Goal: Task Accomplishment & Management: Use online tool/utility

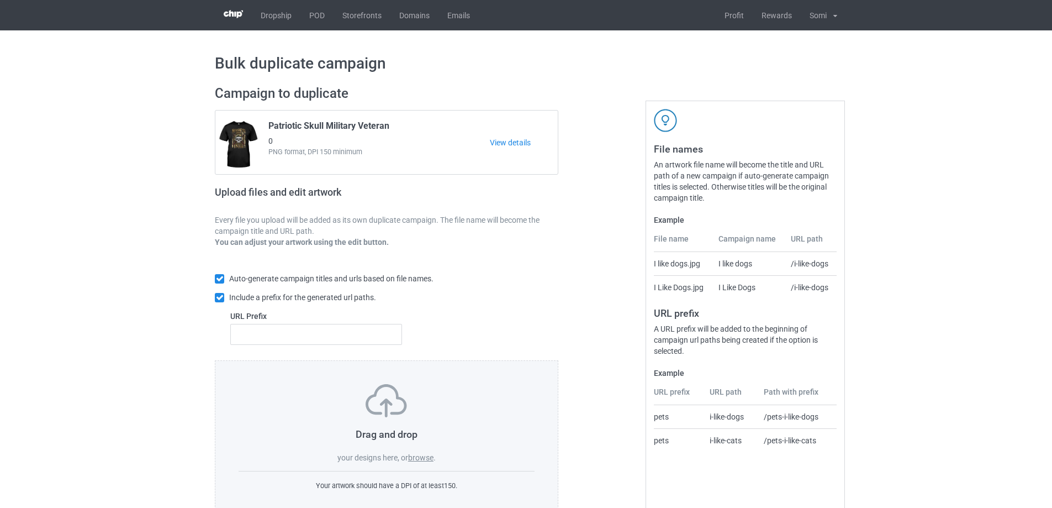
click at [425, 462] on label "browse" at bounding box center [420, 457] width 25 height 9
click at [0, 0] on input "browse" at bounding box center [0, 0] width 0 height 0
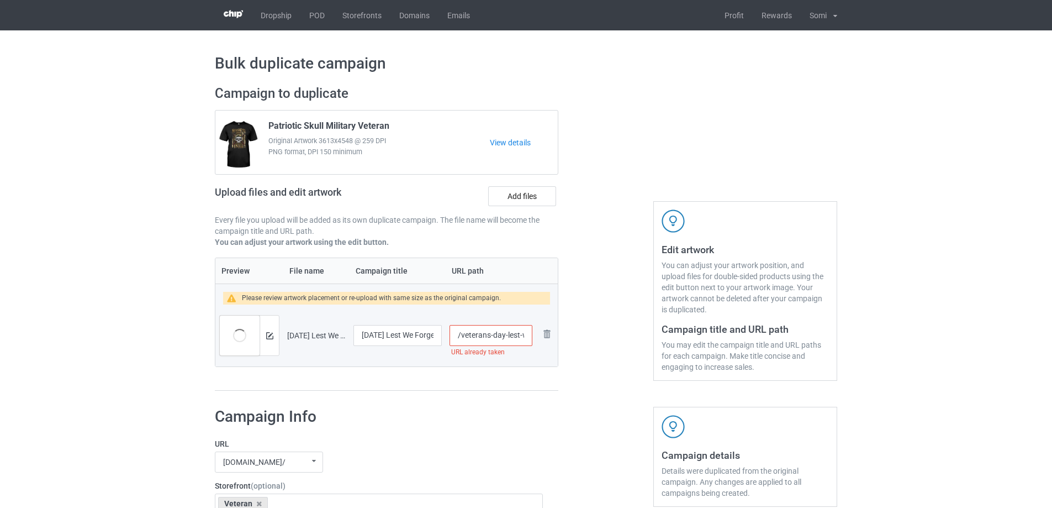
click at [503, 334] on input "/veterans-day-lest-we-forget-red-poppy-flower" at bounding box center [491, 335] width 83 height 21
type input "/veterans-day-lest-we-forget-red-poppy-flower-1"
click at [270, 341] on div at bounding box center [269, 335] width 19 height 40
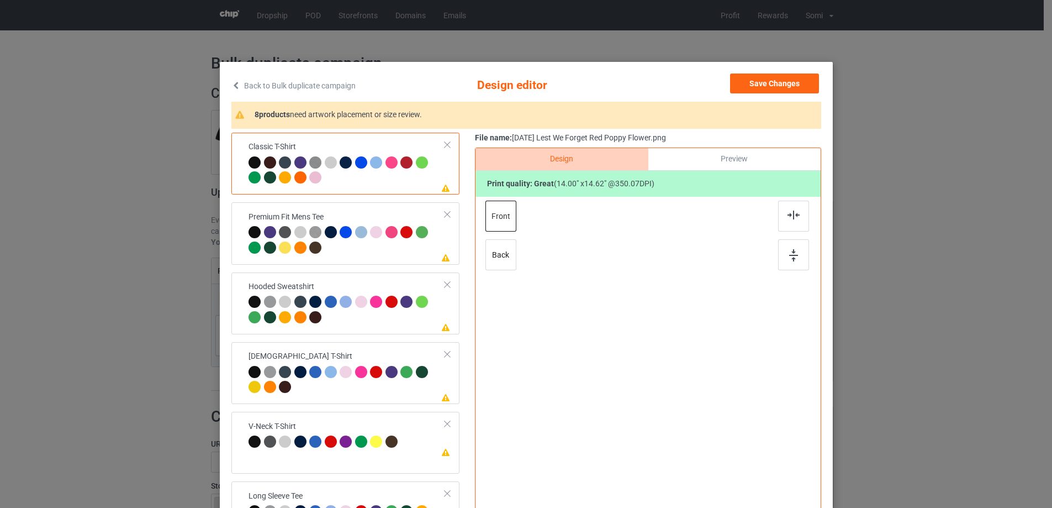
scroll to position [0, 0]
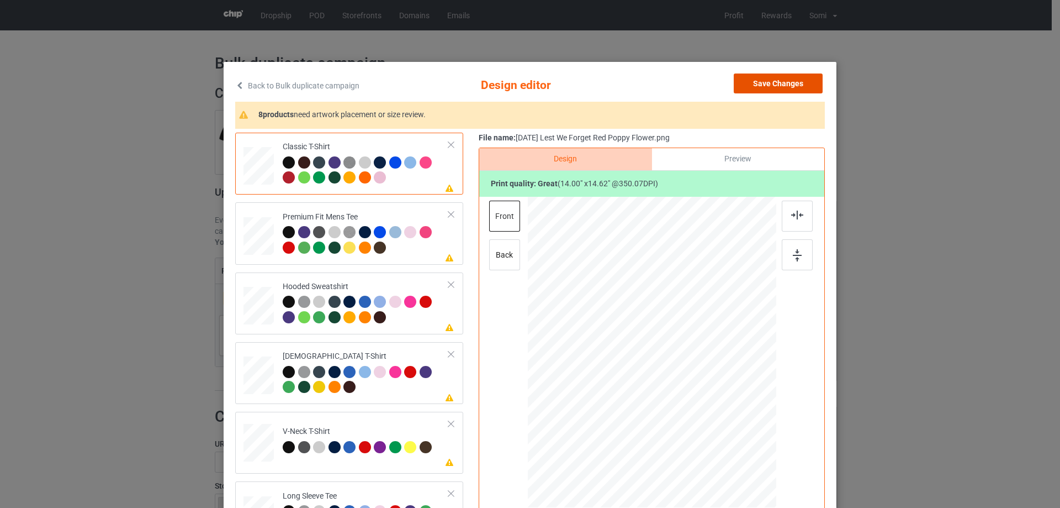
click at [753, 78] on button "Save Changes" at bounding box center [778, 83] width 89 height 20
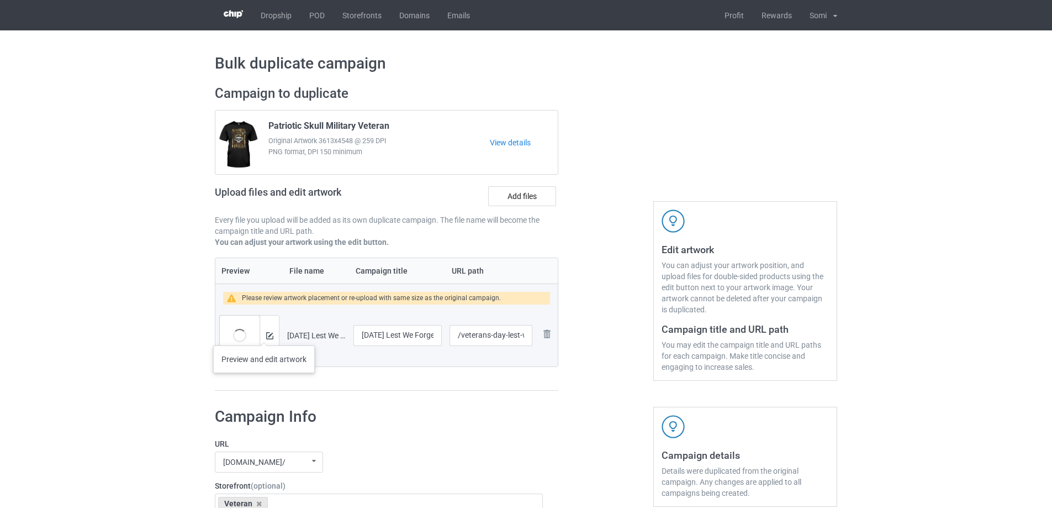
click at [264, 334] on div at bounding box center [269, 335] width 19 height 40
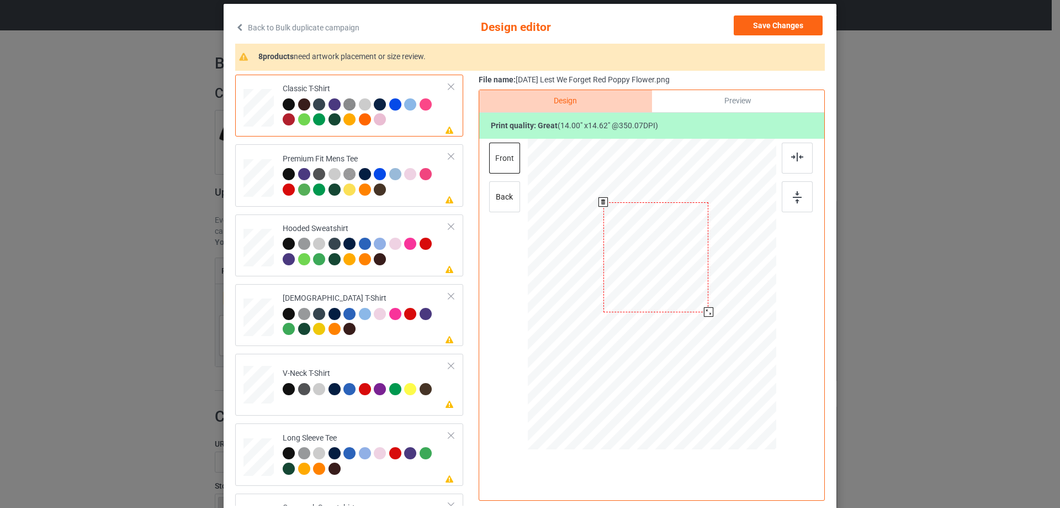
scroll to position [130, 0]
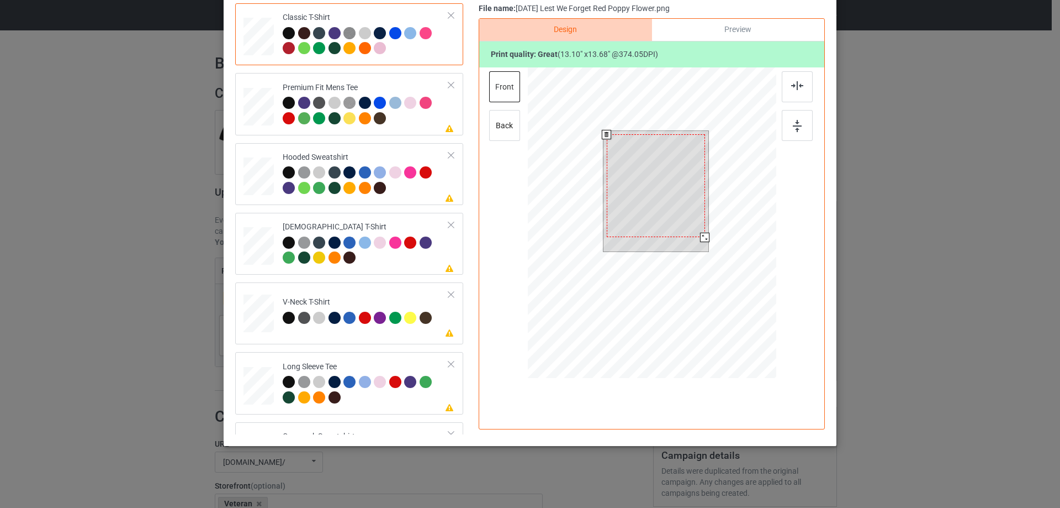
drag, startPoint x: 701, startPoint y: 240, endPoint x: 695, endPoint y: 240, distance: 6.7
click at [695, 240] on div at bounding box center [656, 191] width 105 height 120
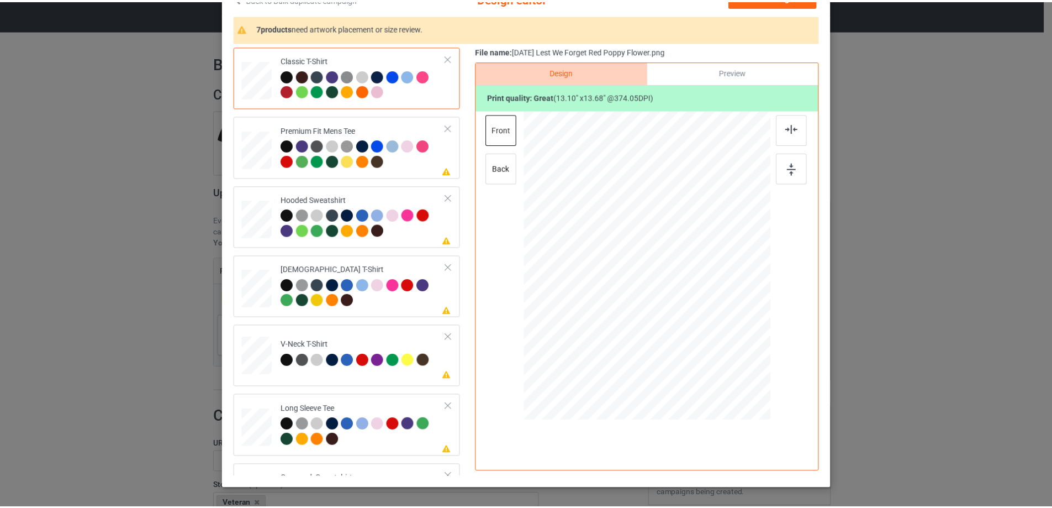
scroll to position [19, 0]
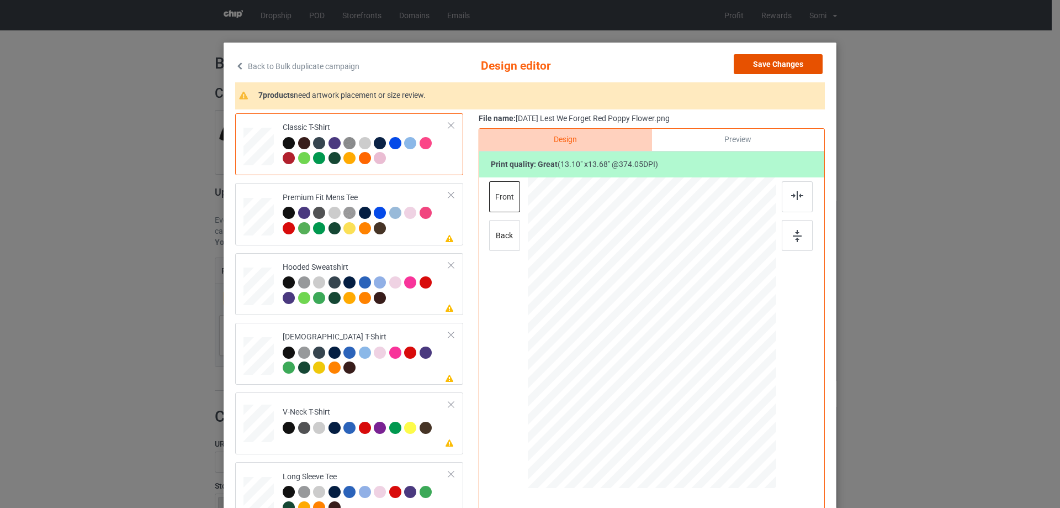
click at [774, 66] on button "Save Changes" at bounding box center [778, 64] width 89 height 20
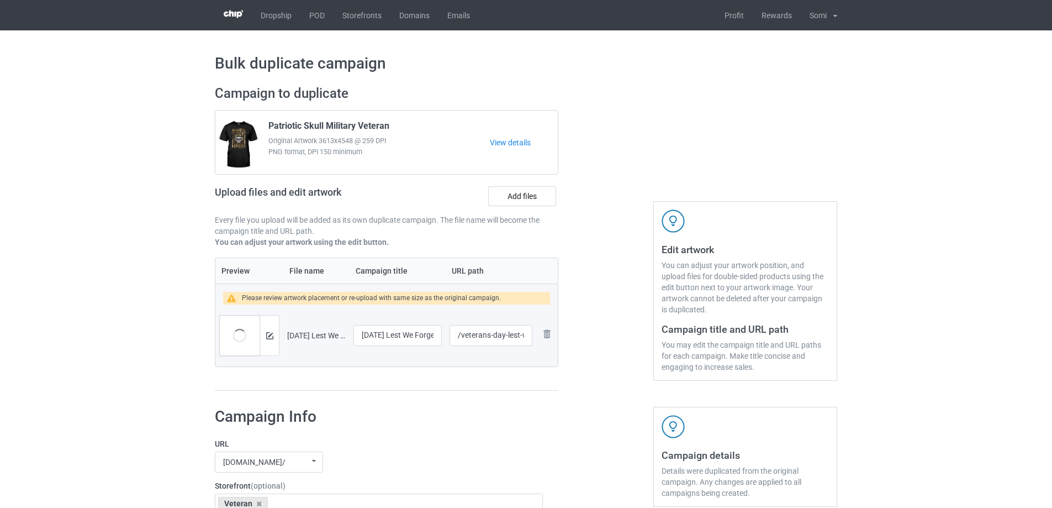
click at [406, 452] on div "[DOMAIN_NAME]/ undefined/ [DOMAIN_NAME]/ [DOMAIN_NAME][URL] 60cf5d8f4a0c6778acd…" at bounding box center [379, 461] width 328 height 21
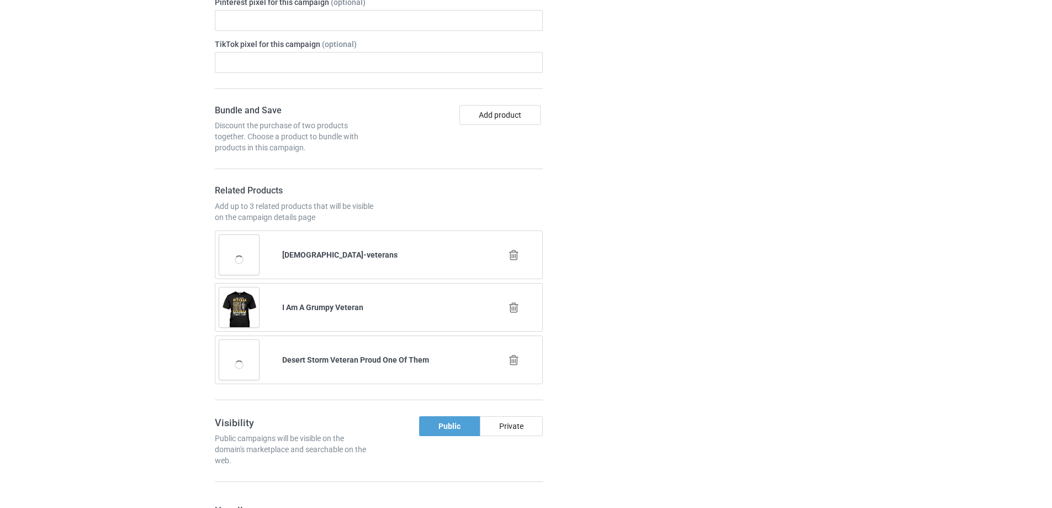
scroll to position [663, 0]
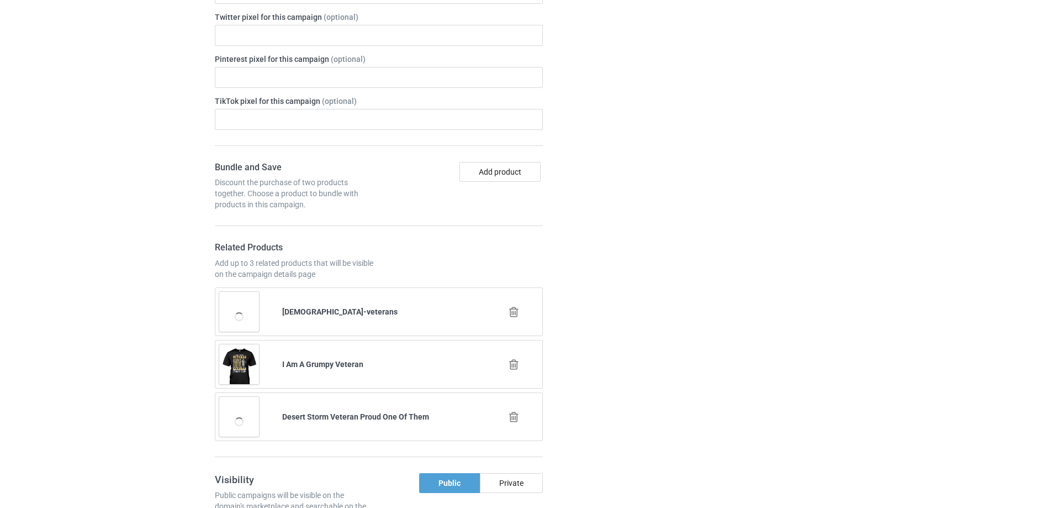
click at [512, 313] on icon at bounding box center [514, 312] width 14 height 12
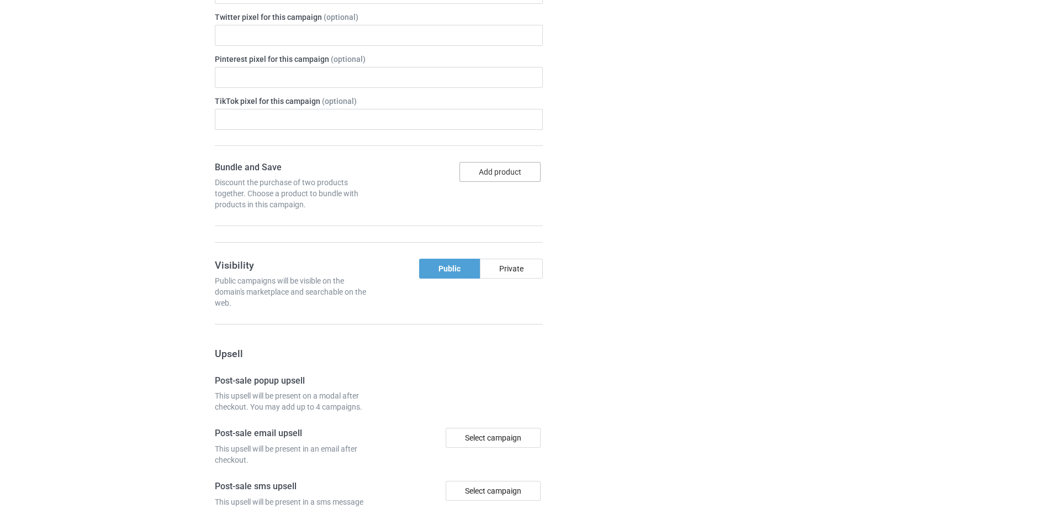
click at [500, 168] on button "Add product" at bounding box center [499, 172] width 81 height 20
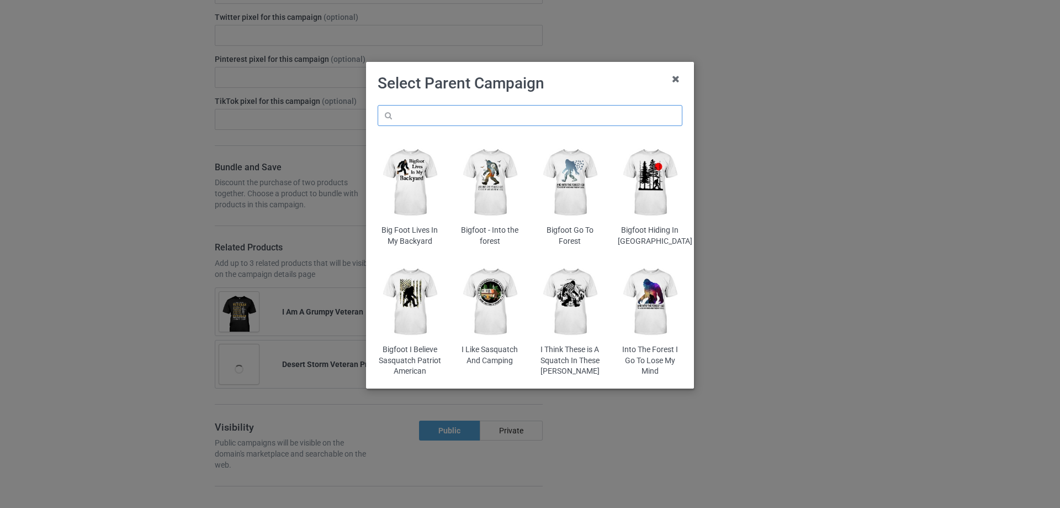
click at [430, 120] on input "text" at bounding box center [530, 115] width 305 height 21
type input "v"
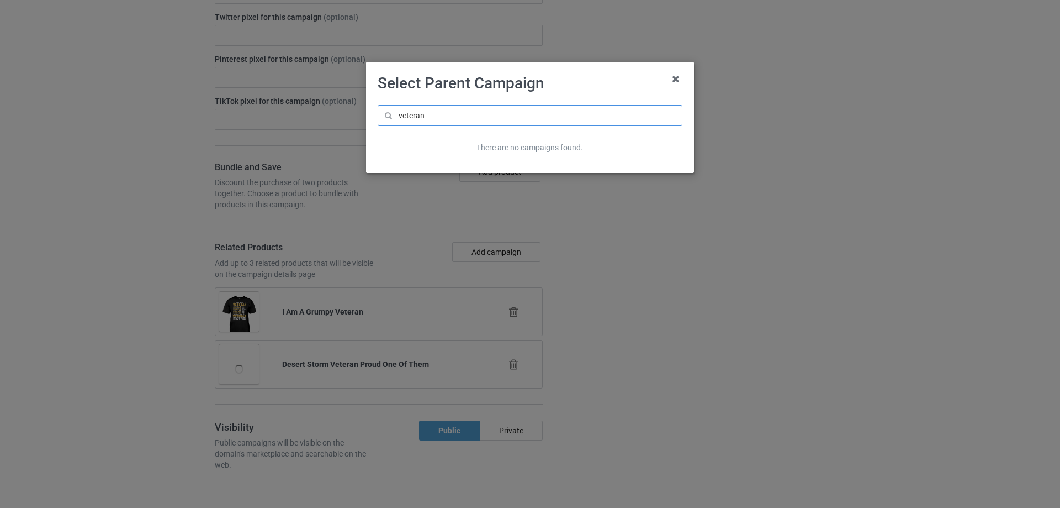
click at [464, 115] on input "veteran" at bounding box center [530, 115] width 305 height 21
type input "veteran"
click at [673, 83] on icon at bounding box center [676, 79] width 18 height 18
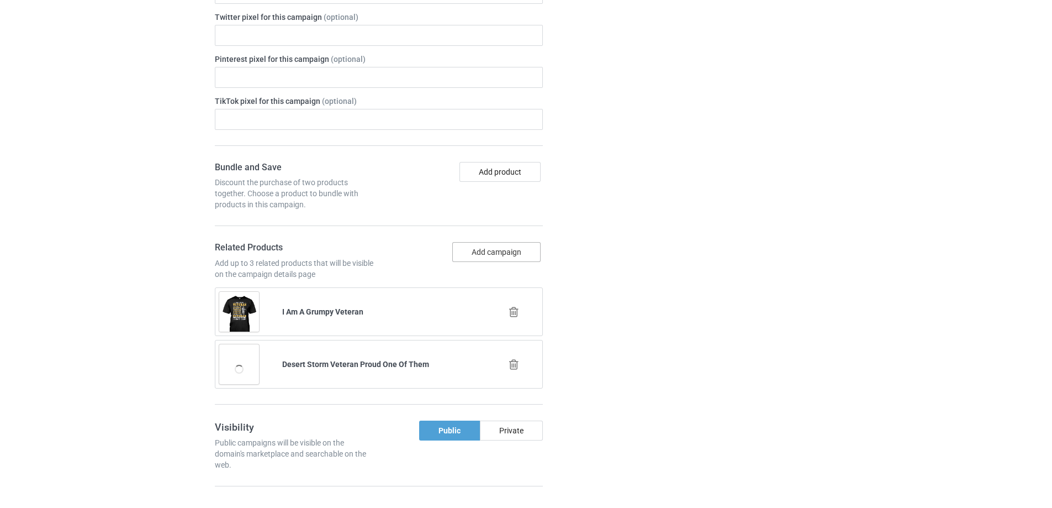
click at [511, 257] on button "Add campaign" at bounding box center [496, 252] width 88 height 20
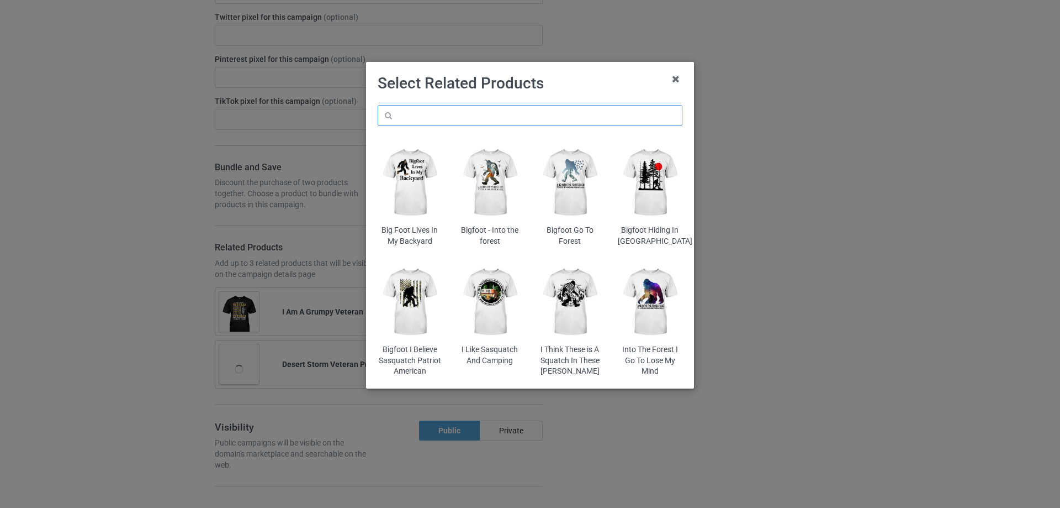
click at [475, 114] on input "text" at bounding box center [530, 115] width 305 height 21
paste input "veteran"
type input "veteran"
click at [475, 113] on input "veteran" at bounding box center [530, 115] width 305 height 21
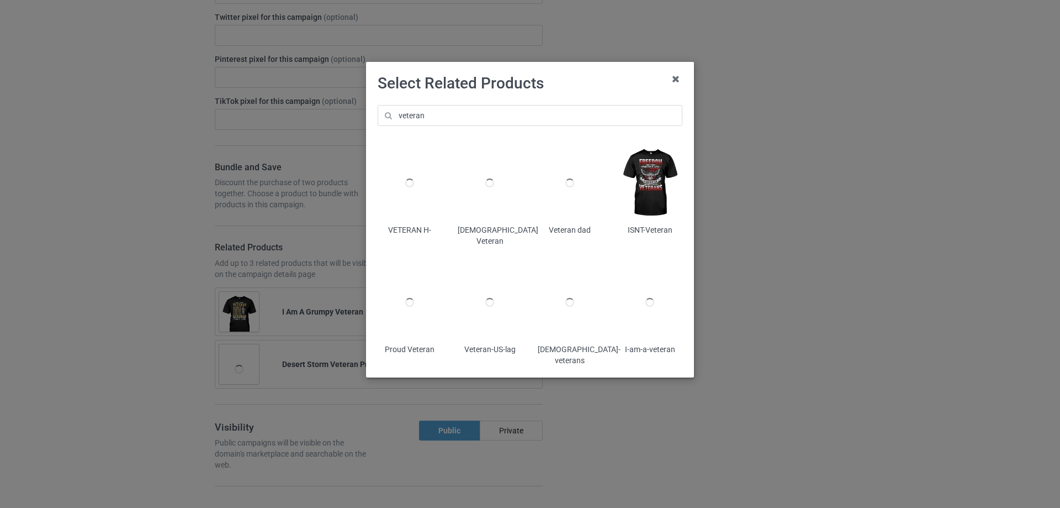
click at [653, 200] on img at bounding box center [650, 182] width 65 height 81
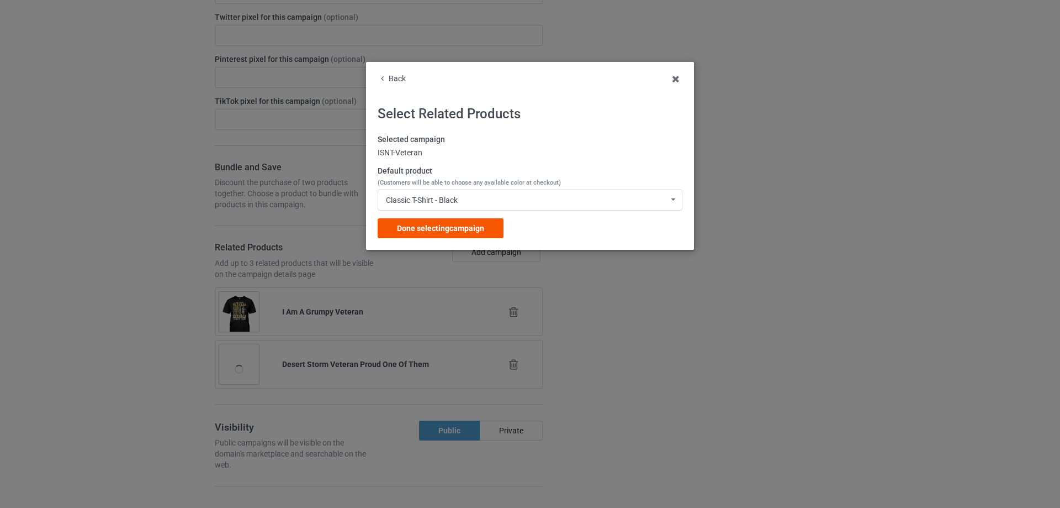
click at [475, 231] on span "Done selecting campaign" at bounding box center [440, 228] width 87 height 9
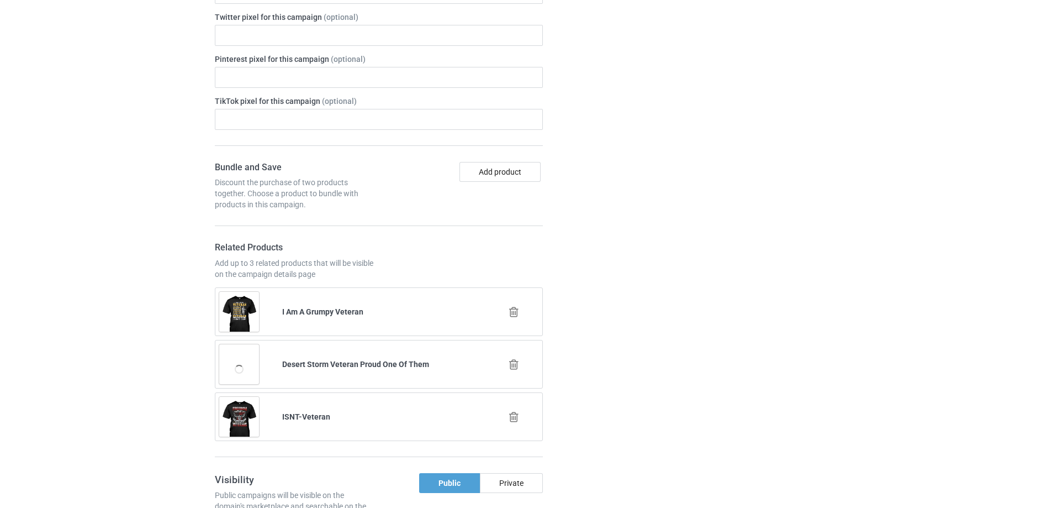
click at [514, 368] on icon at bounding box center [514, 364] width 14 height 12
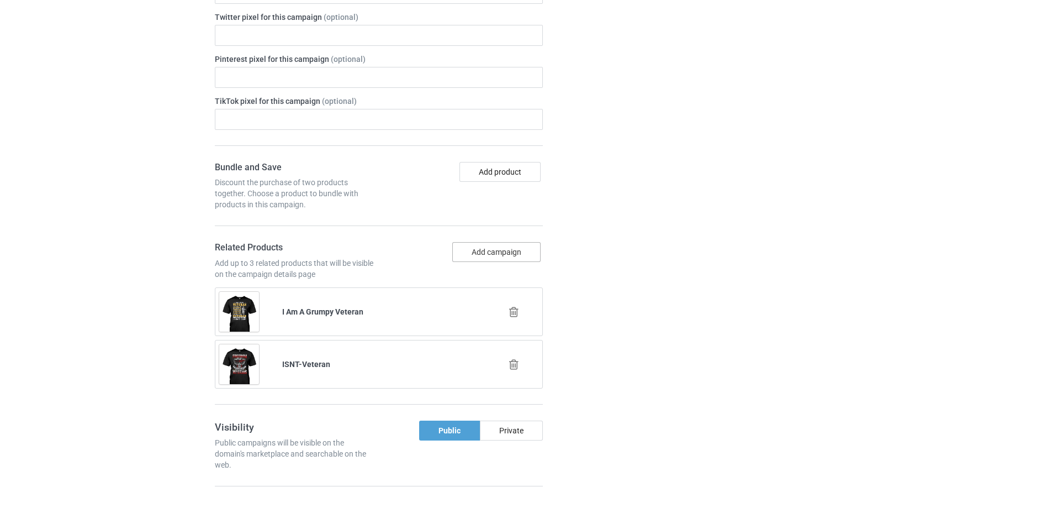
click at [495, 253] on button "Add campaign" at bounding box center [496, 252] width 88 height 20
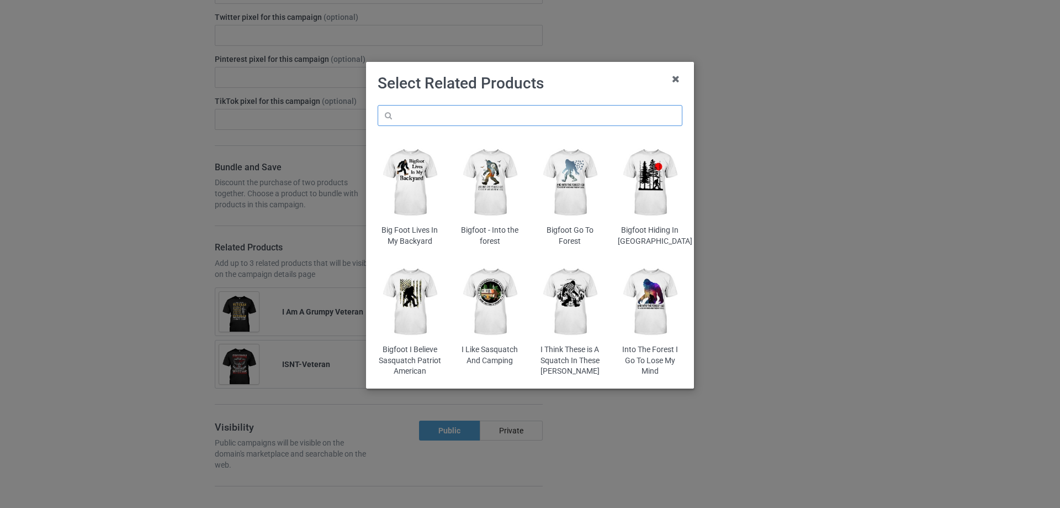
click at [462, 114] on input "text" at bounding box center [530, 115] width 305 height 21
paste input "veteran"
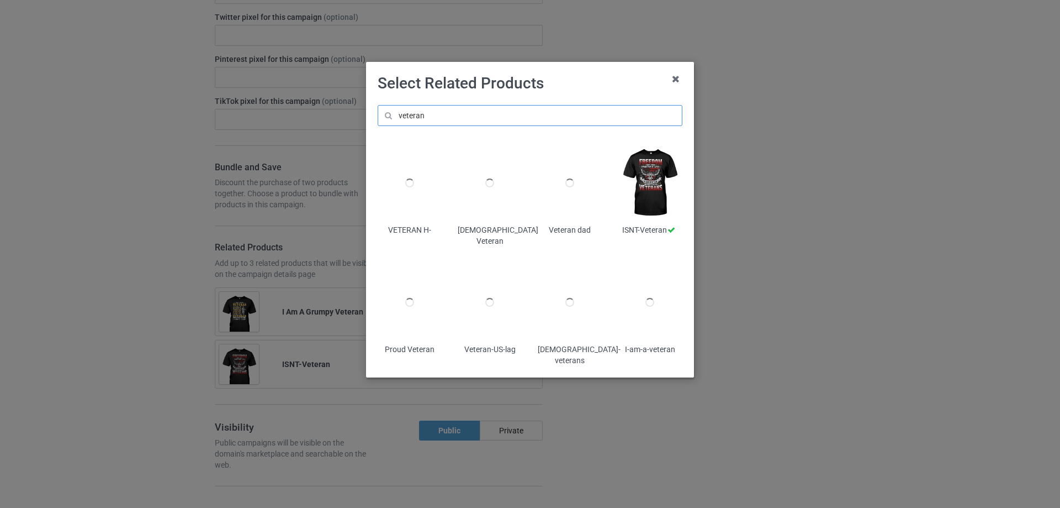
click at [518, 118] on input "veteran" at bounding box center [530, 115] width 305 height 21
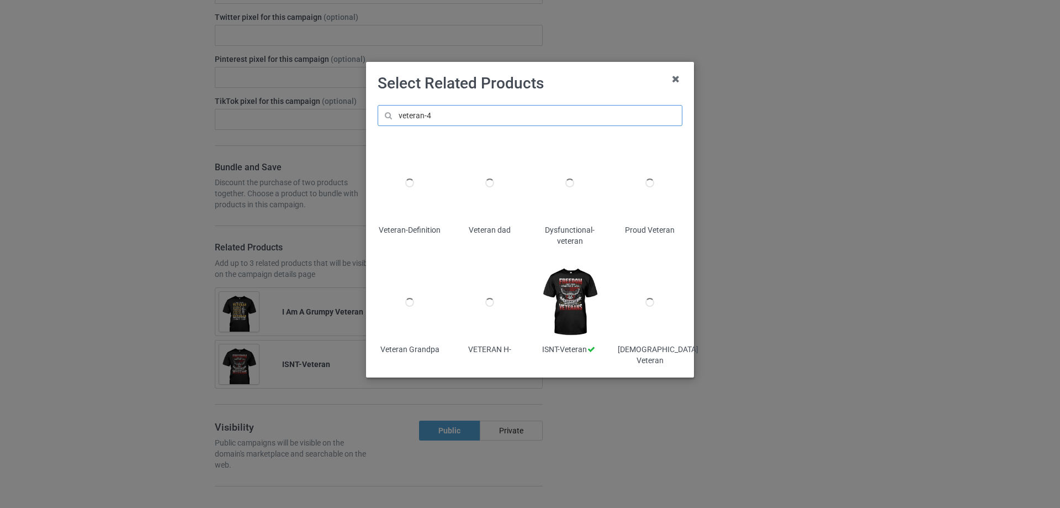
paste input "Grumpy"
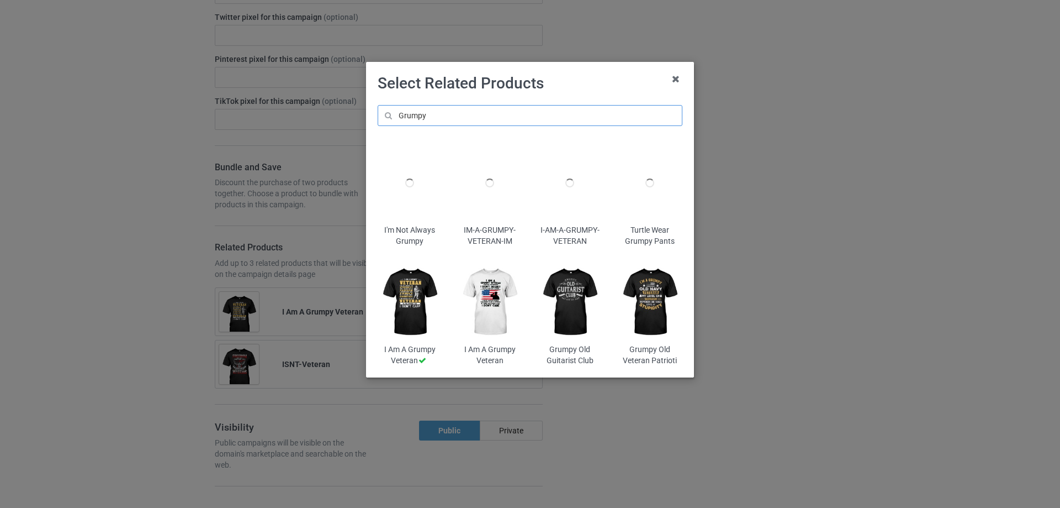
type input "Grumpy"
click at [499, 311] on img at bounding box center [490, 302] width 65 height 81
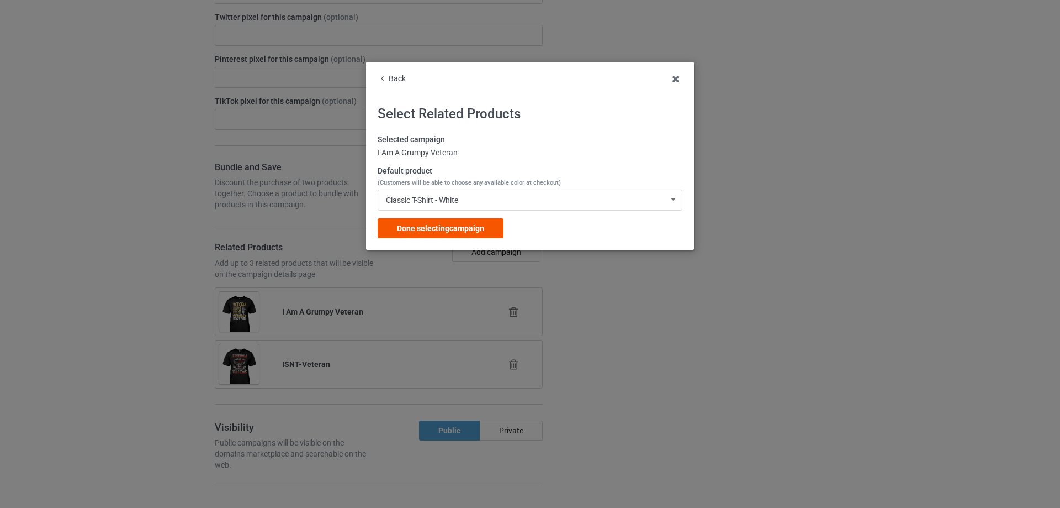
click at [442, 222] on div "Done selecting campaign" at bounding box center [441, 228] width 126 height 20
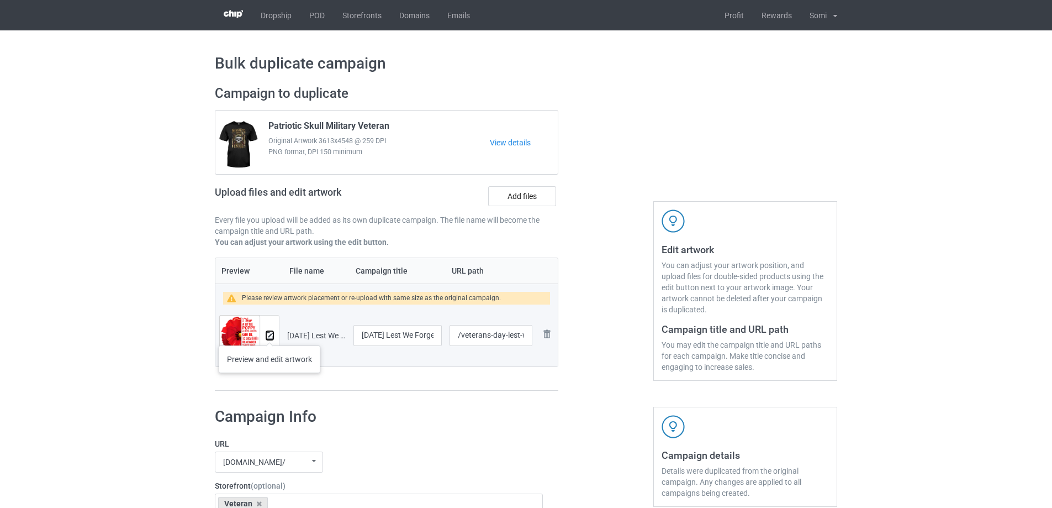
click at [269, 334] on img at bounding box center [269, 335] width 7 height 7
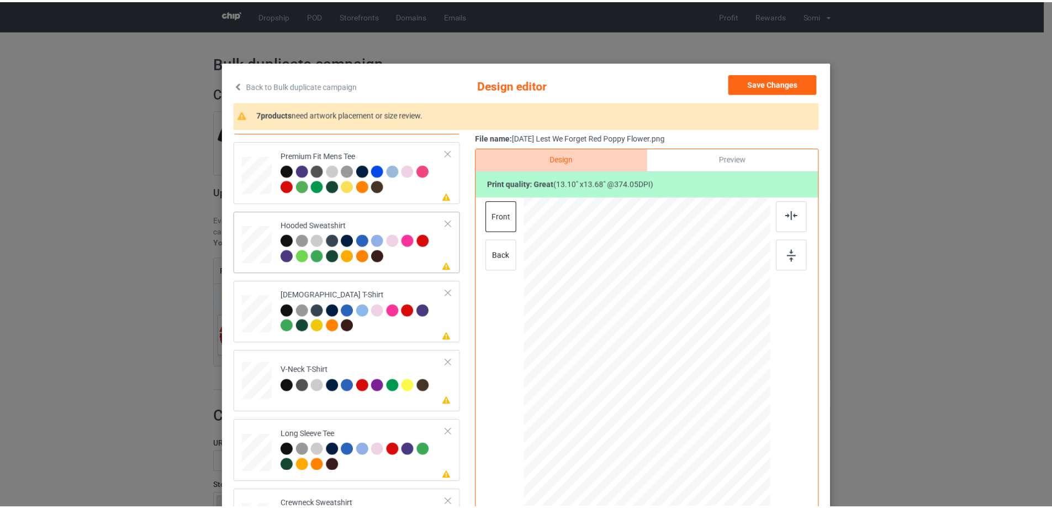
scroll to position [119, 0]
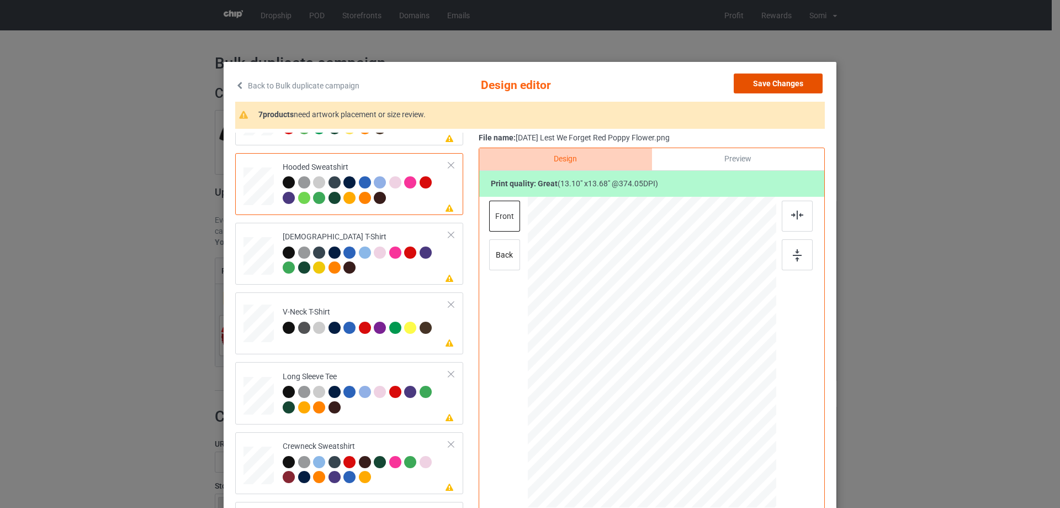
click at [751, 84] on button "Save Changes" at bounding box center [778, 83] width 89 height 20
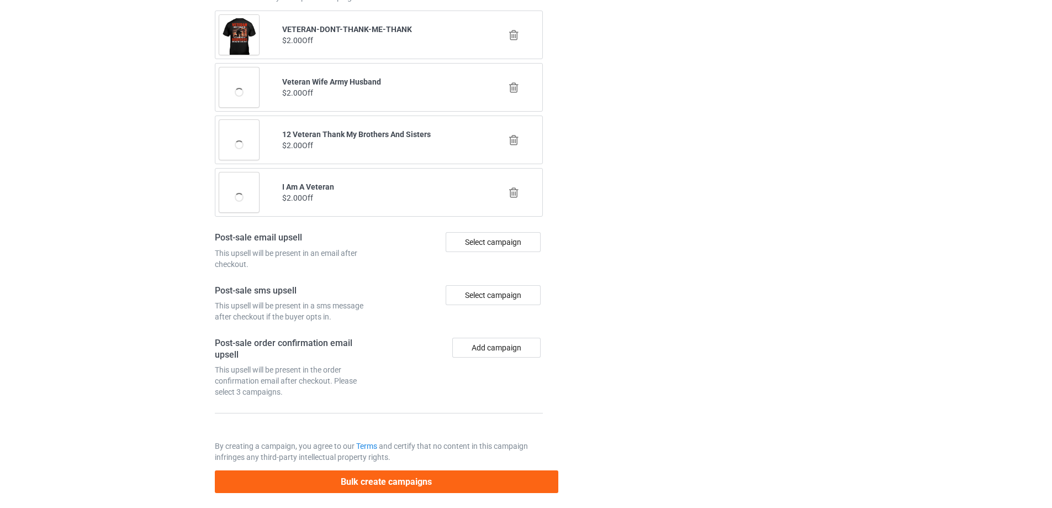
scroll to position [1295, 0]
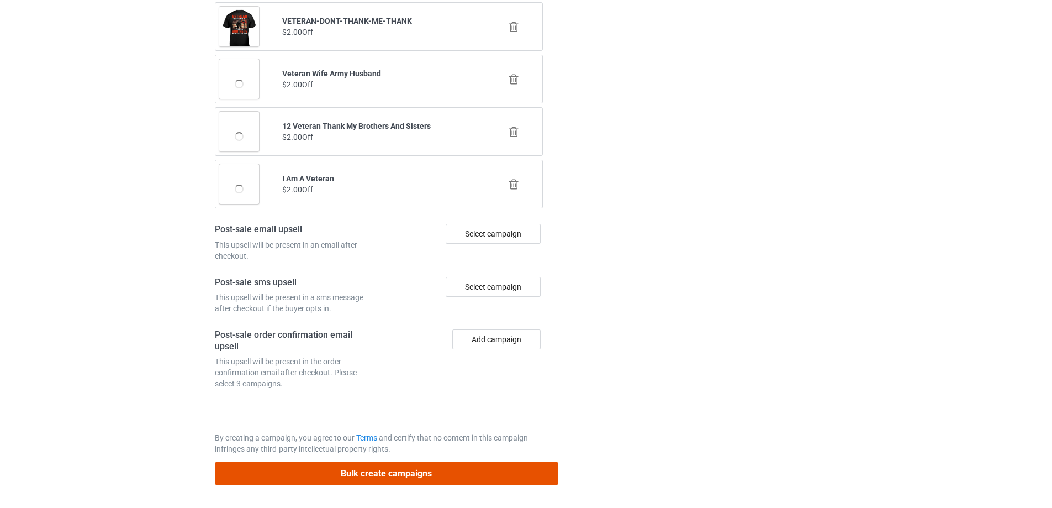
click at [382, 479] on button "Bulk create campaigns" at bounding box center [387, 473] width 344 height 23
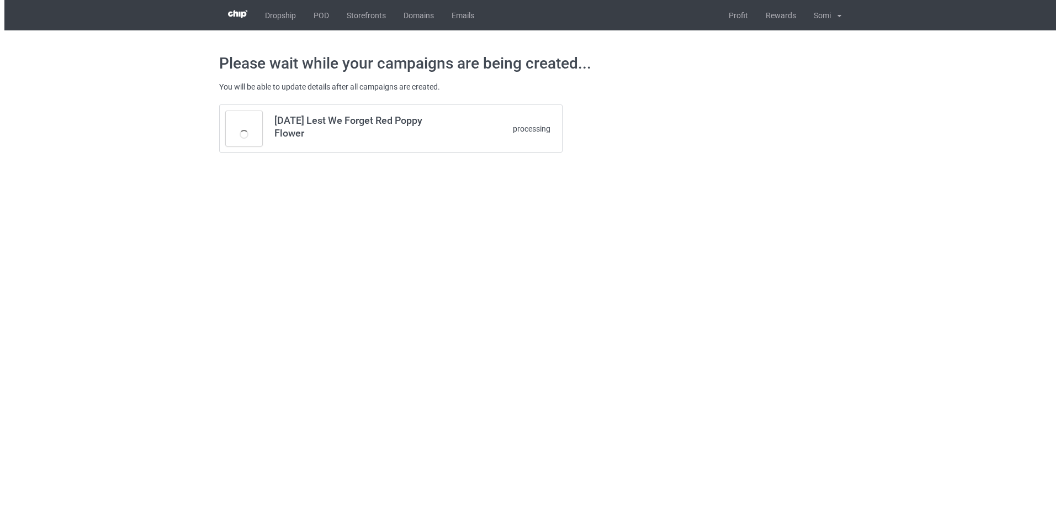
scroll to position [0, 0]
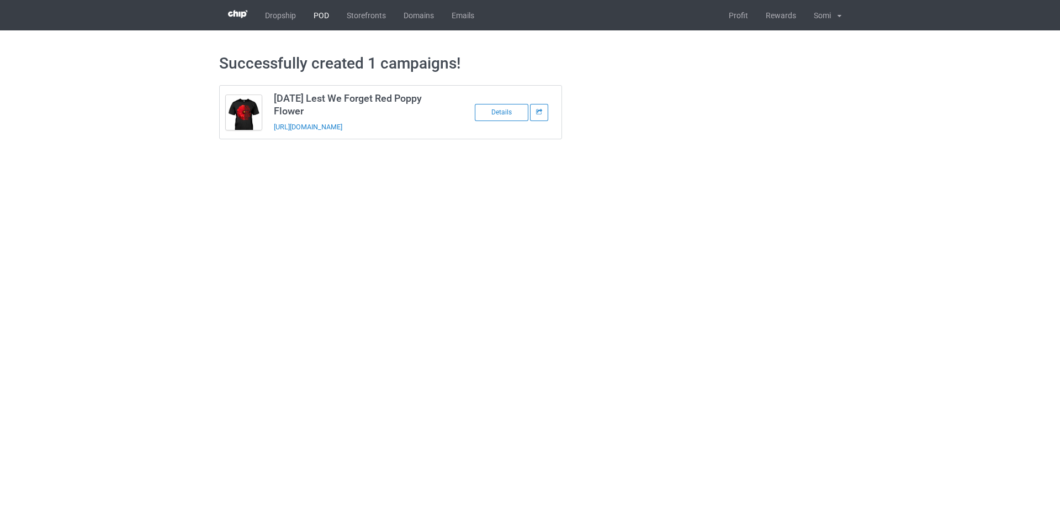
click at [314, 17] on link "POD" at bounding box center [321, 15] width 33 height 30
